Goal: Transaction & Acquisition: Purchase product/service

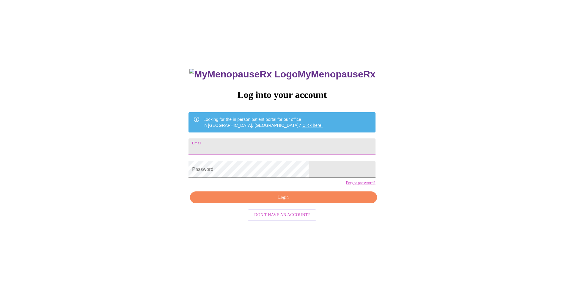
click at [270, 145] on input "Email" at bounding box center [282, 146] width 187 height 17
type input "[EMAIL_ADDRESS][DOMAIN_NAME]"
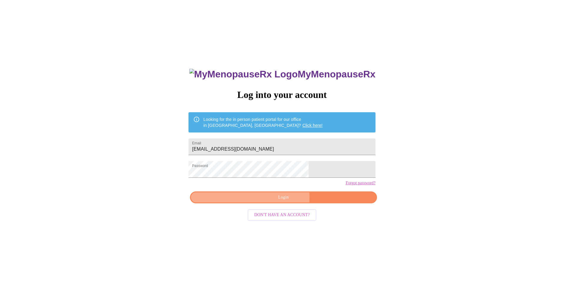
click at [278, 201] on span "Login" at bounding box center [283, 197] width 173 height 7
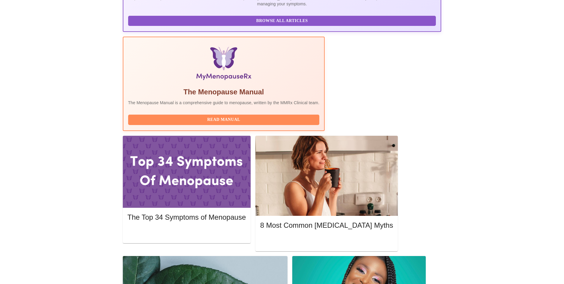
scroll to position [157, 0]
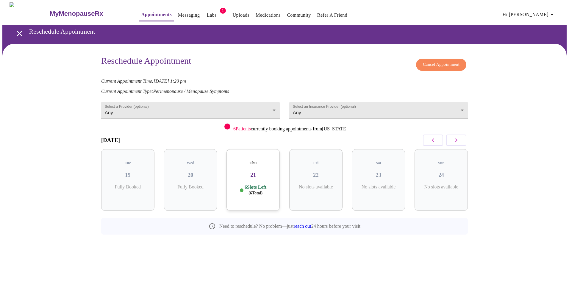
click at [457, 139] on icon "button" at bounding box center [455, 140] width 7 height 7
click at [275, 110] on body "MyMenopauseRx Appointments Messaging Labs 1 Uploads Medications Community Refer…" at bounding box center [284, 131] width 564 height 259
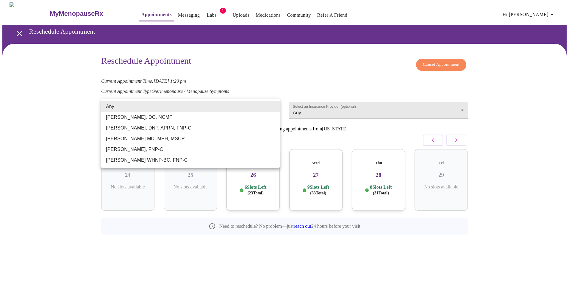
click at [503, 232] on div at bounding box center [284, 142] width 569 height 284
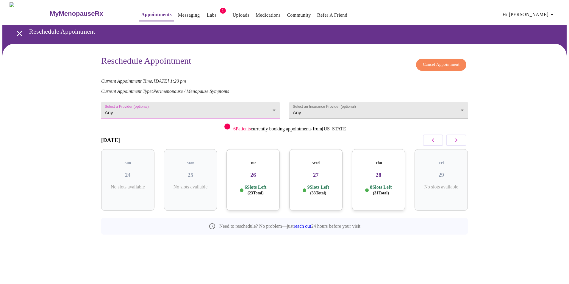
click at [436, 138] on button "button" at bounding box center [433, 139] width 20 height 11
click at [464, 139] on button "button" at bounding box center [456, 139] width 20 height 11
click at [459, 139] on icon "button" at bounding box center [455, 140] width 7 height 7
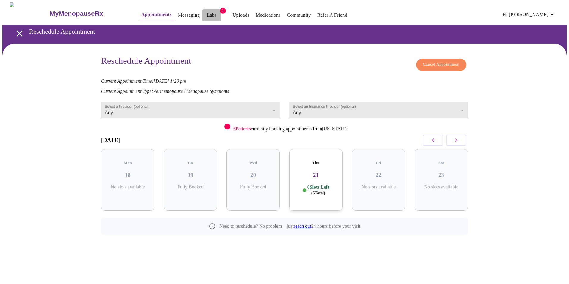
click at [207, 12] on link "Labs" at bounding box center [212, 15] width 10 height 8
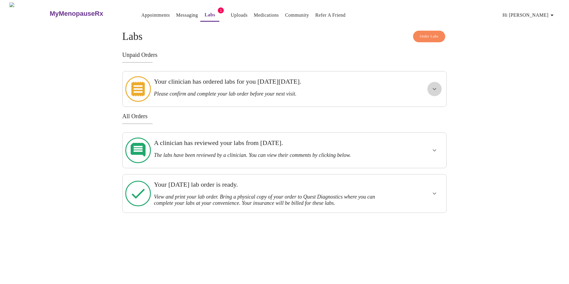
click at [436, 86] on icon "show more" at bounding box center [434, 88] width 7 height 7
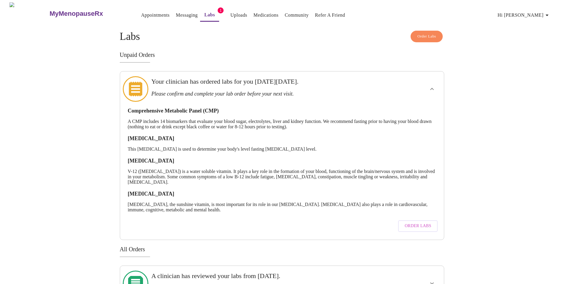
click at [410, 223] on span "Order Labs" at bounding box center [418, 225] width 26 height 7
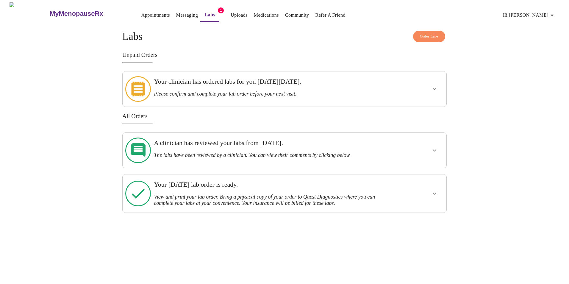
click at [434, 86] on icon "show more" at bounding box center [434, 88] width 7 height 7
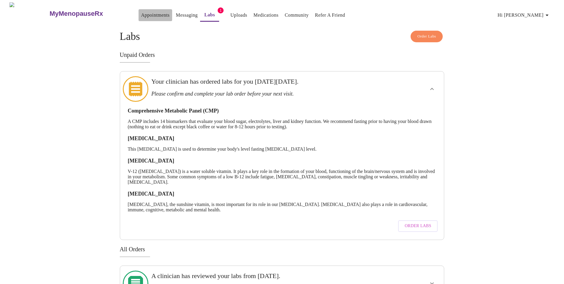
click at [141, 12] on link "Appointments" at bounding box center [155, 15] width 29 height 8
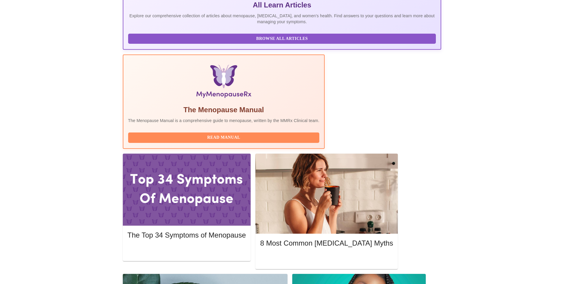
scroll to position [161, 0]
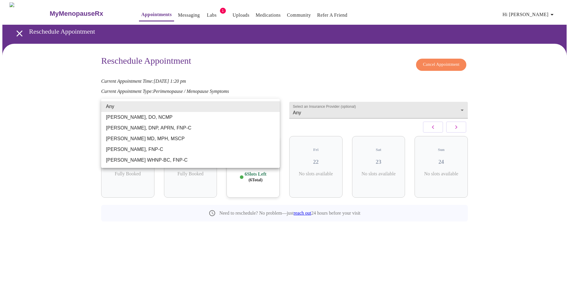
click at [275, 108] on body "MyMenopauseRx Appointments Messaging Labs 1 Uploads Medications Community Refer…" at bounding box center [284, 125] width 564 height 246
click at [246, 160] on li "[PERSON_NAME] WHNP-BC, FNP-C" at bounding box center [190, 160] width 178 height 11
type input "[PERSON_NAME] WHNP-BC, FNP-C"
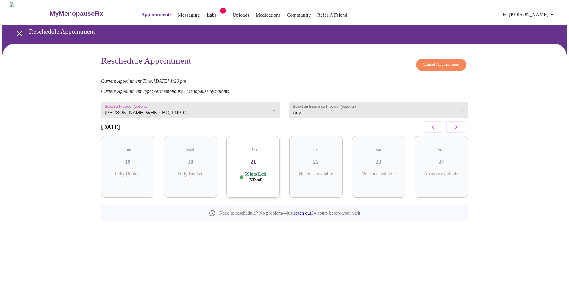
click at [464, 108] on body "MyMenopauseRx Appointments Messaging Labs 1 Uploads Medications Community Refer…" at bounding box center [284, 125] width 564 height 246
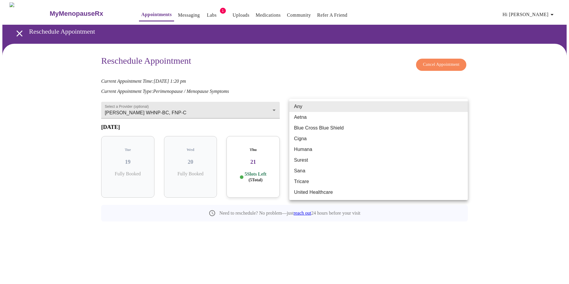
click at [464, 108] on li "Any" at bounding box center [378, 106] width 178 height 11
click at [464, 108] on body "MyMenopauseRx Appointments Messaging Labs 1 Uploads Medications Community Refer…" at bounding box center [284, 125] width 564 height 246
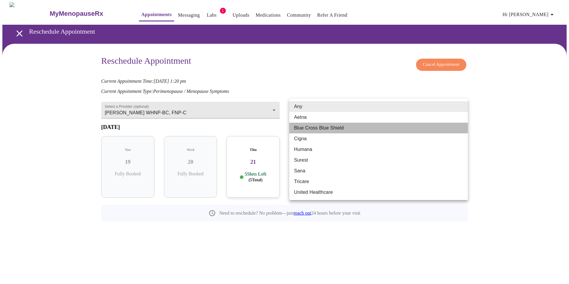
click at [415, 126] on li "Blue Cross Blue Shield" at bounding box center [378, 128] width 178 height 11
type input "Blue Cross Blue Shield"
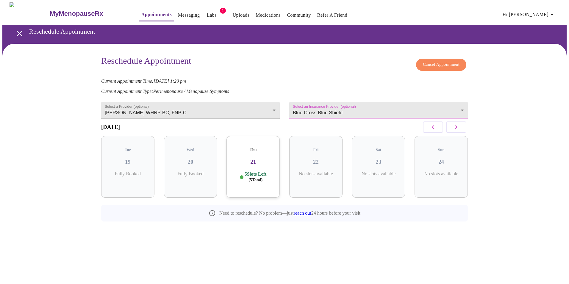
click at [458, 127] on icon "button" at bounding box center [455, 126] width 7 height 7
click at [436, 165] on div "Thu 04 6 Slots Left ( 18 Total)" at bounding box center [440, 167] width 53 height 62
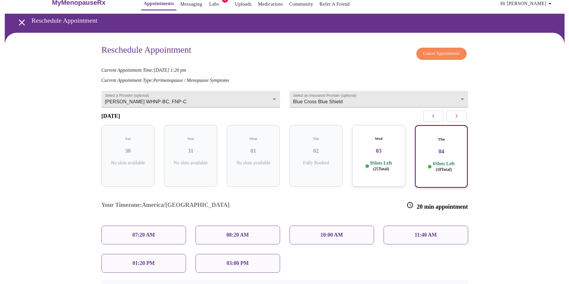
scroll to position [35, 0]
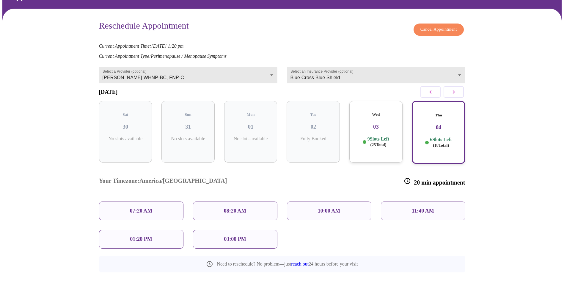
click at [235, 208] on p "08:20 AM" at bounding box center [235, 211] width 23 height 6
click at [275, 284] on span "Reschedule Appointment" at bounding box center [282, 287] width 45 height 7
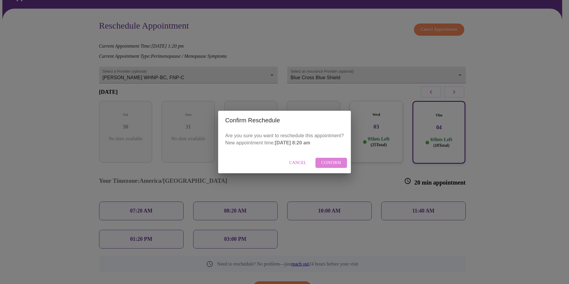
click at [330, 162] on span "Confirm" at bounding box center [331, 162] width 20 height 7
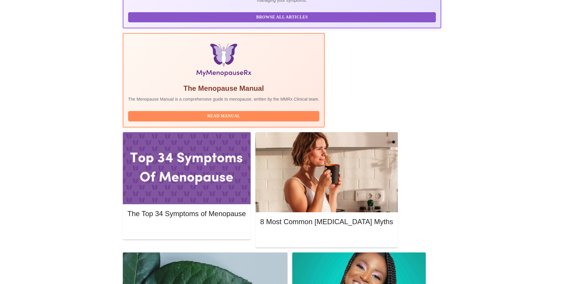
scroll to position [170, 0]
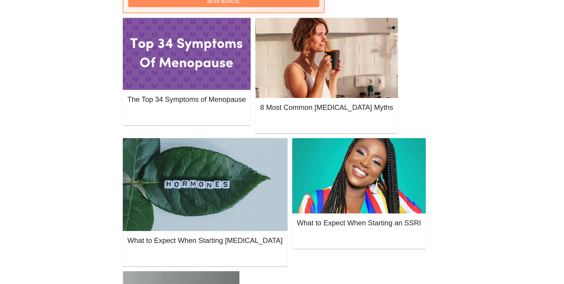
scroll to position [0, 0]
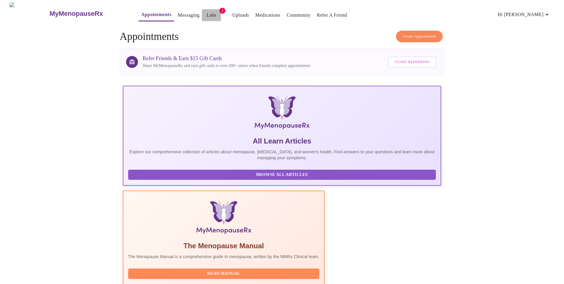
click at [207, 11] on link "Labs" at bounding box center [212, 15] width 10 height 8
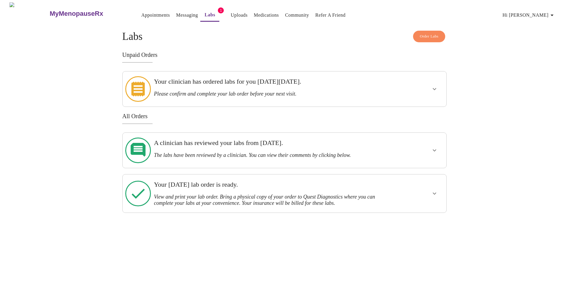
click at [283, 85] on h3 "Your clinician has ordered labs for you on Tuesday, August 19th." at bounding box center [269, 82] width 230 height 8
click at [425, 84] on div at bounding box center [417, 89] width 53 height 30
click at [441, 86] on button "show more" at bounding box center [434, 89] width 14 height 14
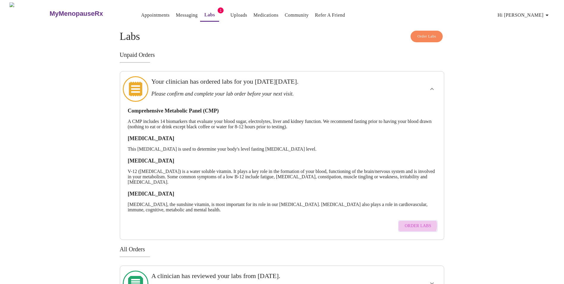
click at [417, 222] on span "Order Labs" at bounding box center [418, 225] width 26 height 7
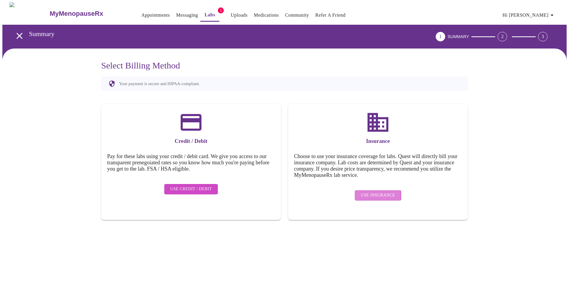
click at [376, 192] on span "Use Insurance" at bounding box center [378, 195] width 34 height 7
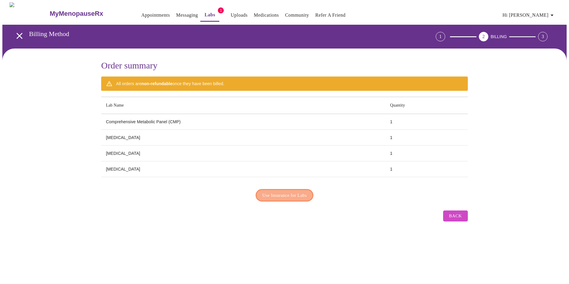
click at [277, 191] on span "Use Insurance for Labs" at bounding box center [284, 195] width 44 height 8
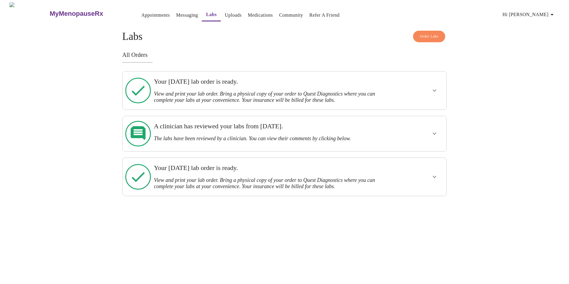
click at [434, 89] on icon "show more" at bounding box center [434, 90] width 7 height 7
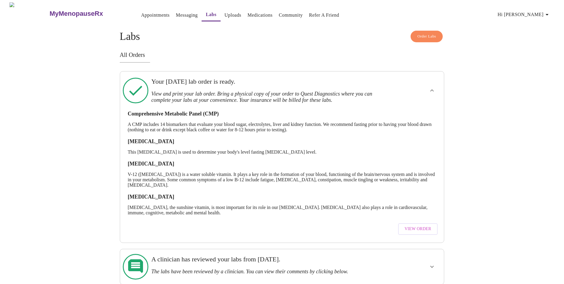
scroll to position [46, 0]
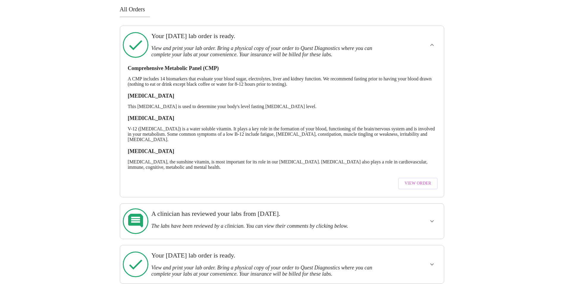
click at [422, 182] on span "View Order" at bounding box center [418, 183] width 27 height 7
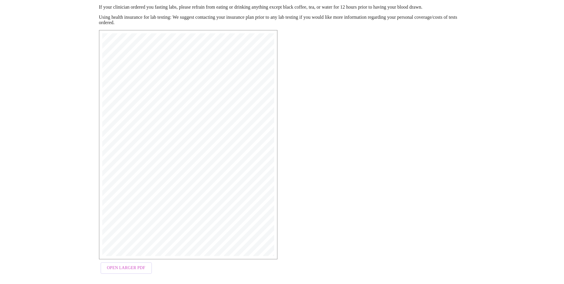
scroll to position [82, 0]
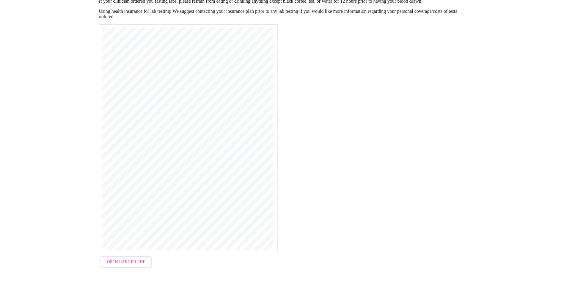
click at [137, 261] on span "Open Larger PDF" at bounding box center [126, 261] width 38 height 7
